Goal: Information Seeking & Learning: Learn about a topic

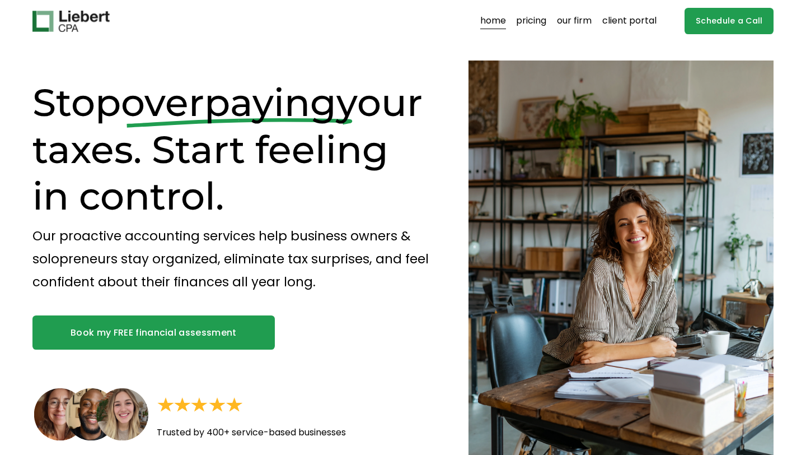
click at [537, 20] on link "pricing" at bounding box center [531, 21] width 30 height 18
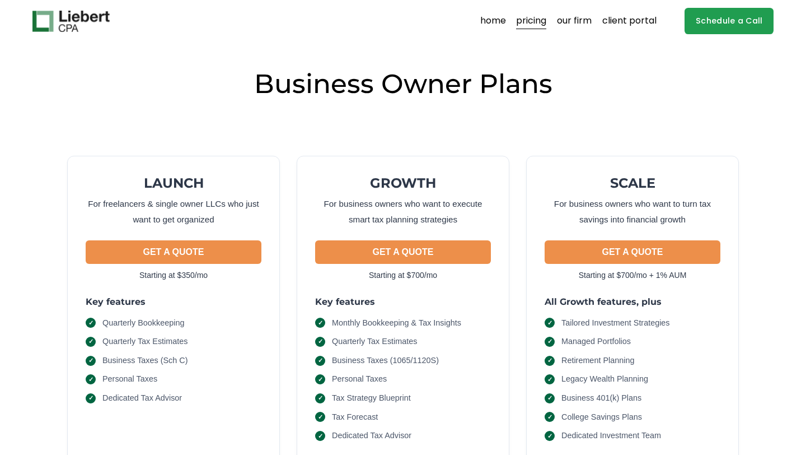
click at [498, 20] on link "home" at bounding box center [493, 21] width 26 height 18
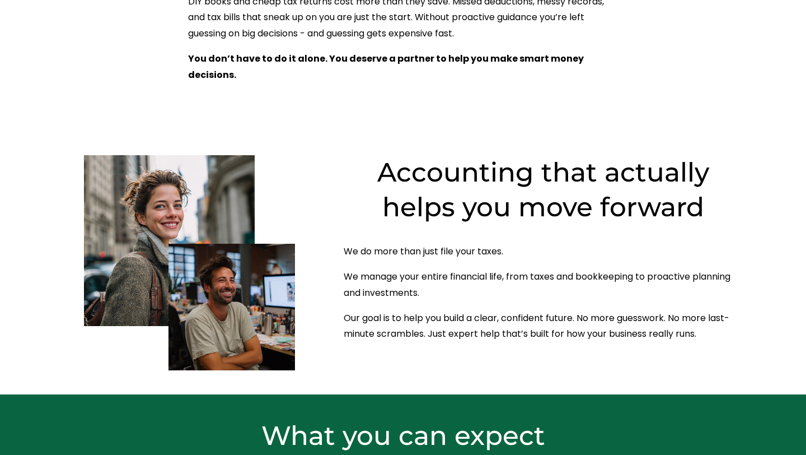
scroll to position [738, 0]
